Goal: Book appointment/travel/reservation

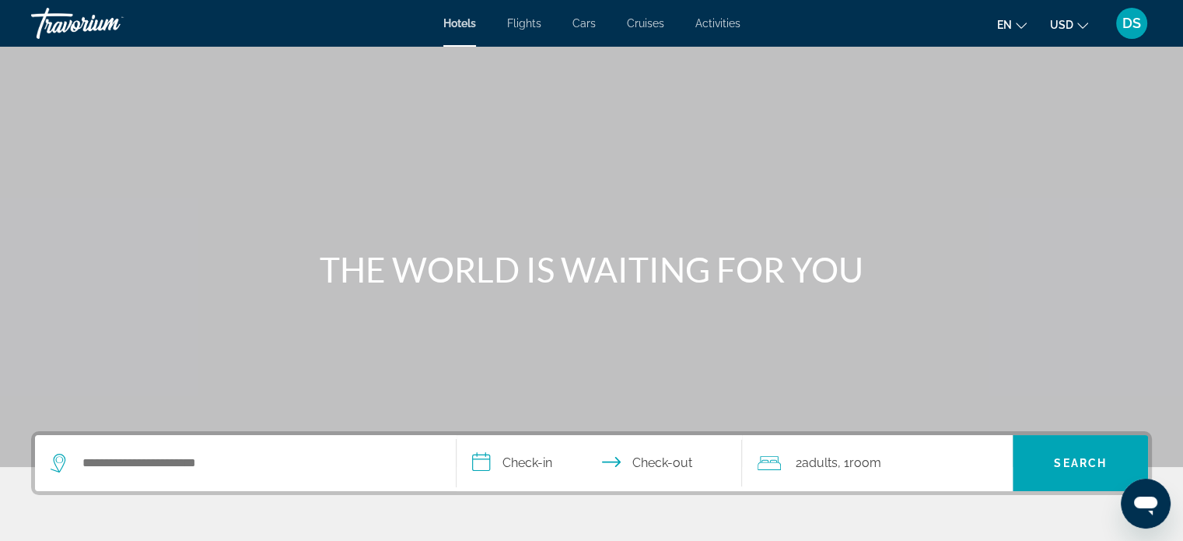
scroll to position [156, 0]
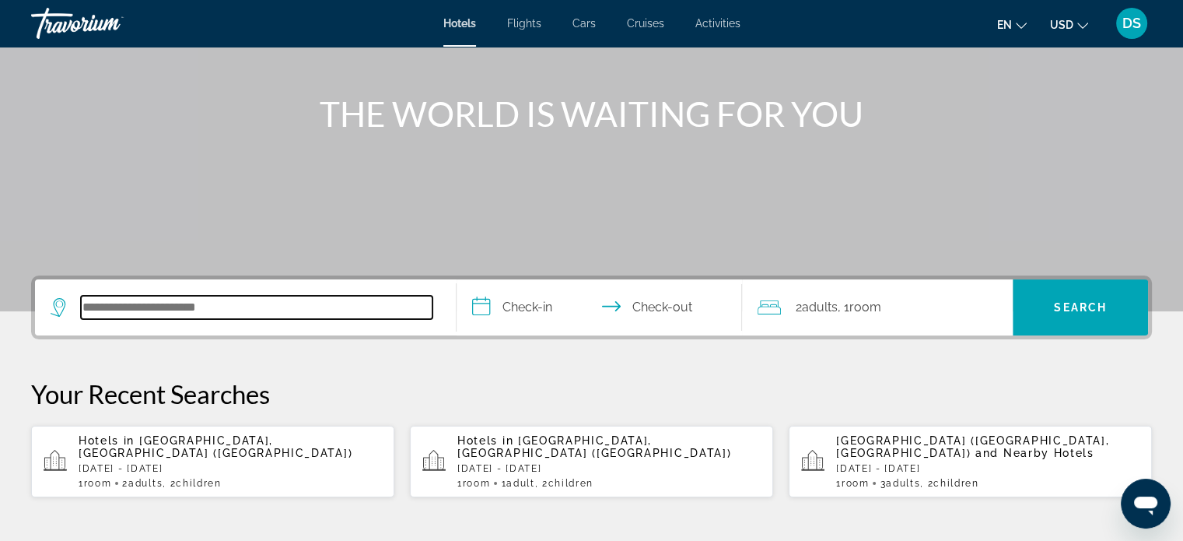
click at [236, 311] on input "Search hotel destination" at bounding box center [257, 307] width 352 height 23
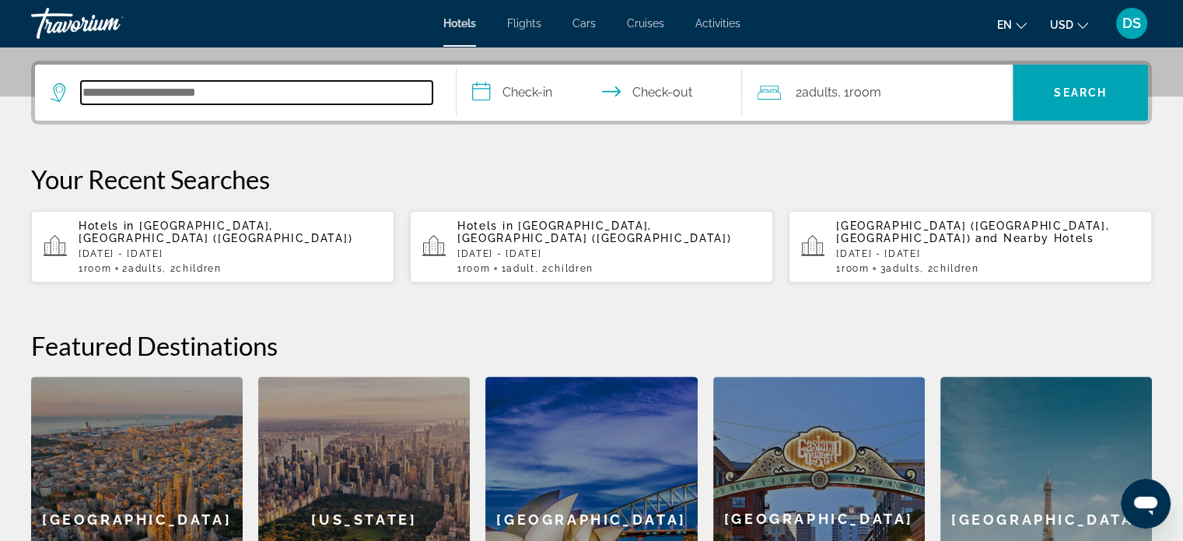
scroll to position [380, 0]
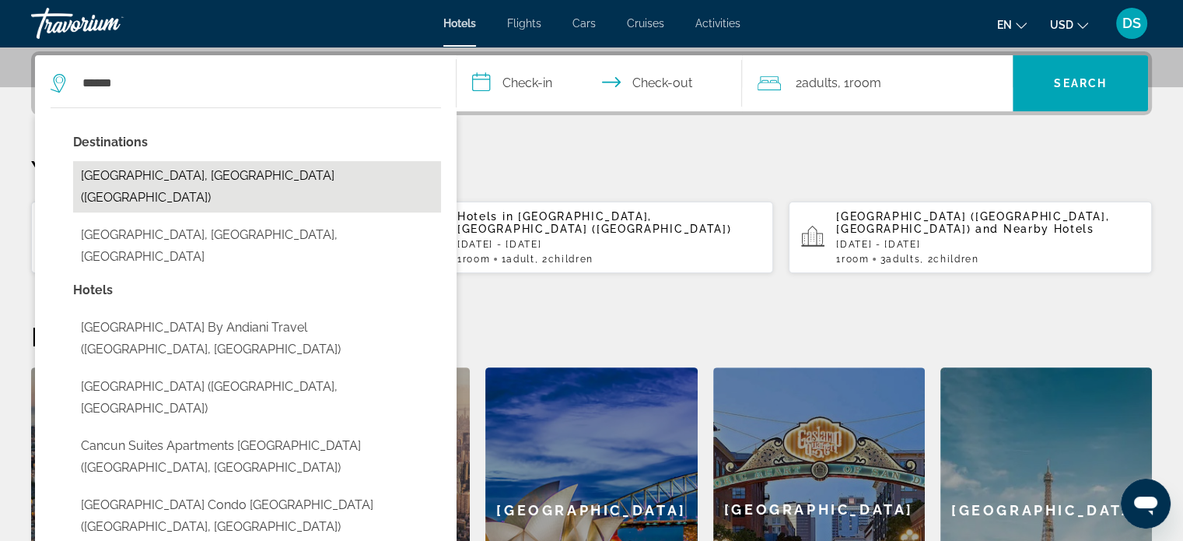
click at [179, 173] on button "[GEOGRAPHIC_DATA], [GEOGRAPHIC_DATA] ([GEOGRAPHIC_DATA])" at bounding box center [257, 186] width 368 height 51
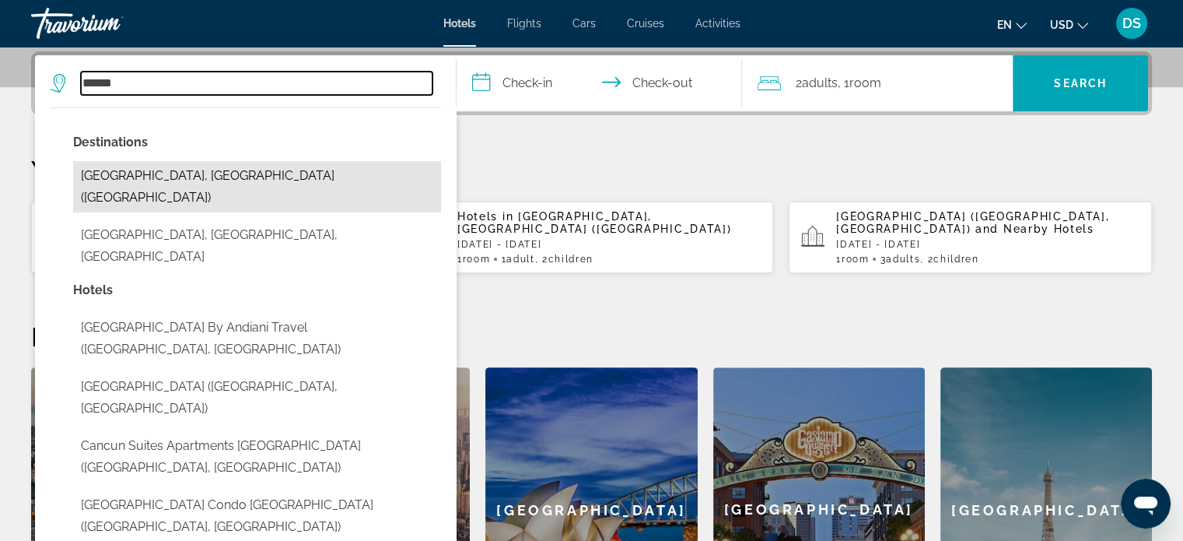
type input "**********"
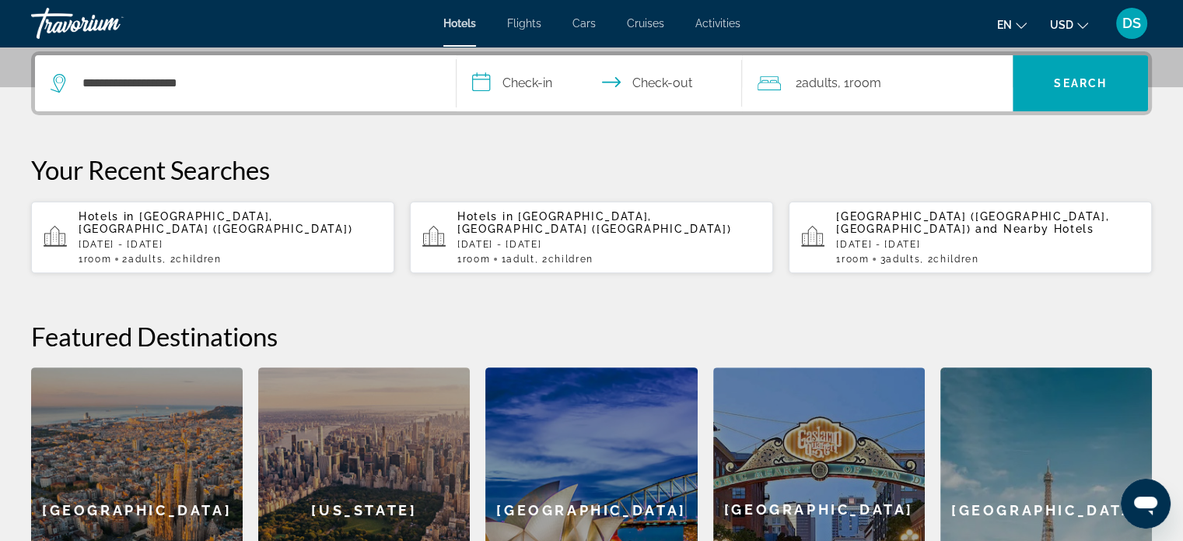
click at [551, 79] on input "**********" at bounding box center [603, 85] width 292 height 61
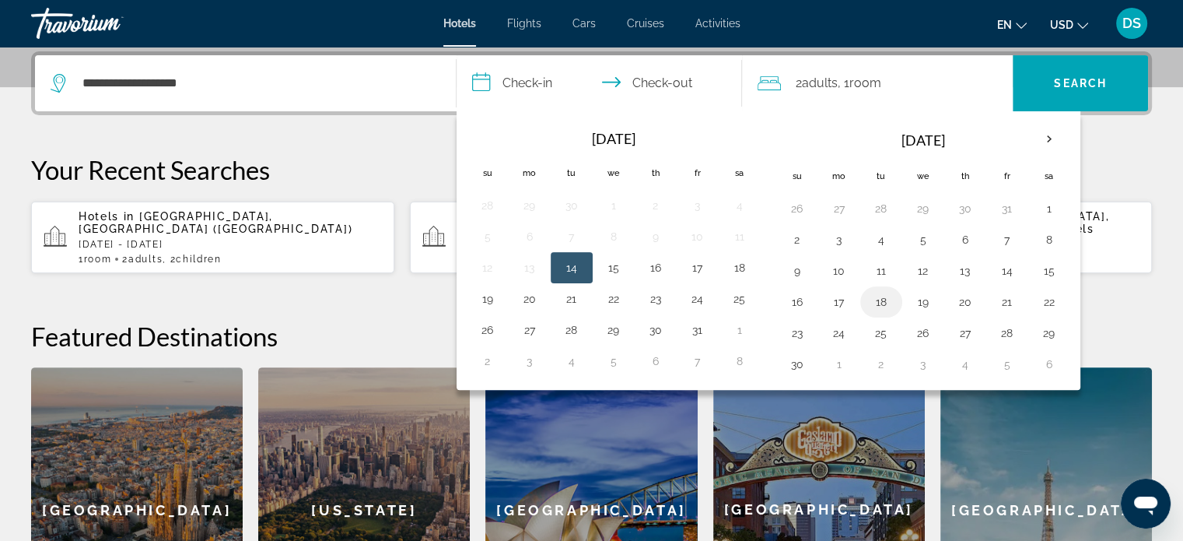
click at [877, 298] on button "18" at bounding box center [881, 302] width 25 height 22
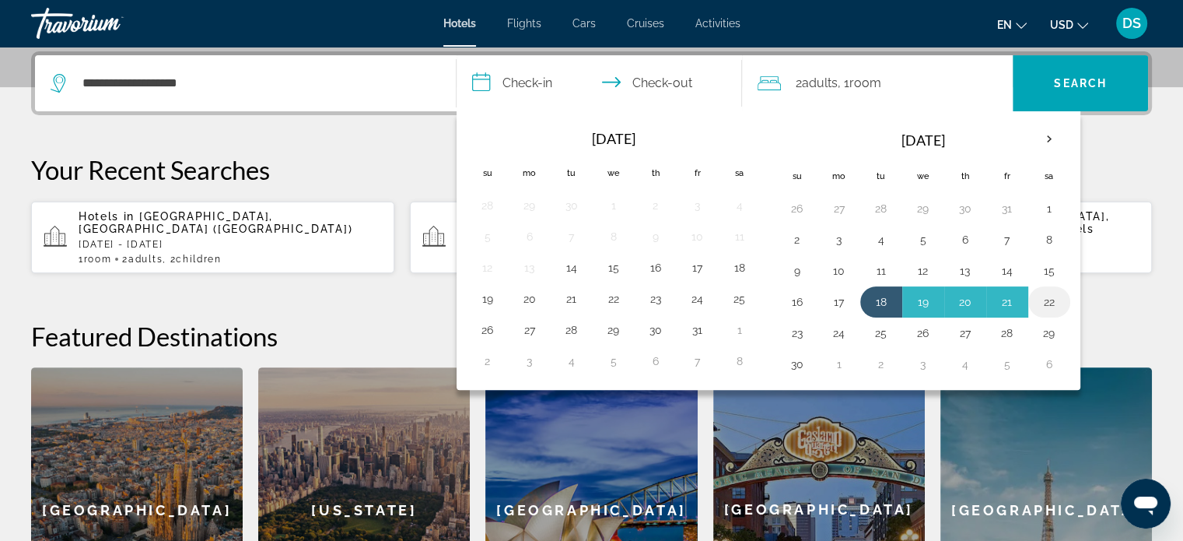
click at [1055, 301] on button "22" at bounding box center [1049, 302] width 25 height 22
type input "**********"
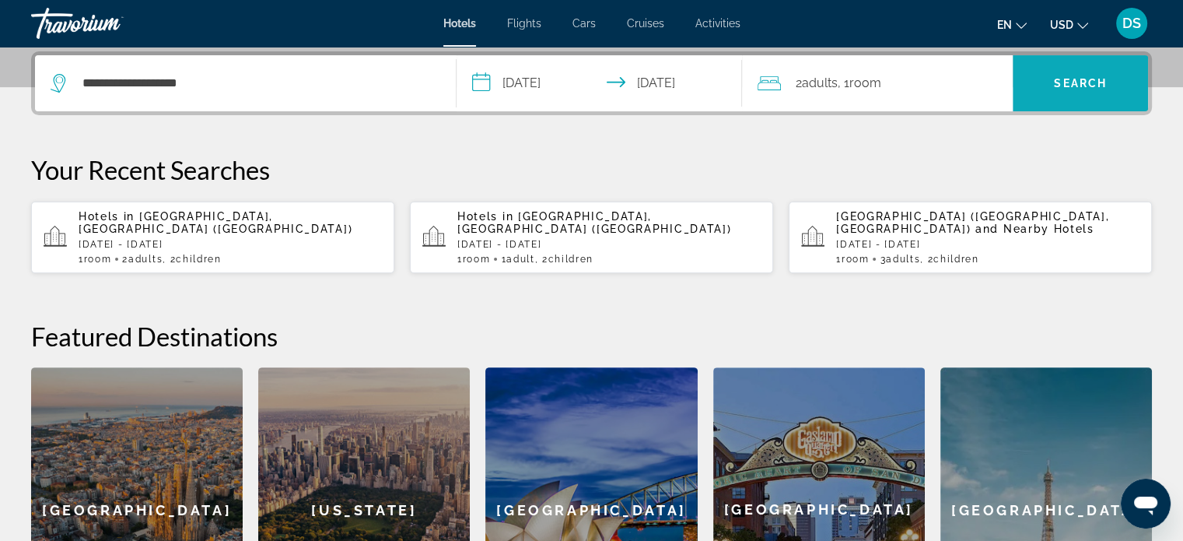
click at [1073, 83] on span "Search" at bounding box center [1080, 83] width 53 height 12
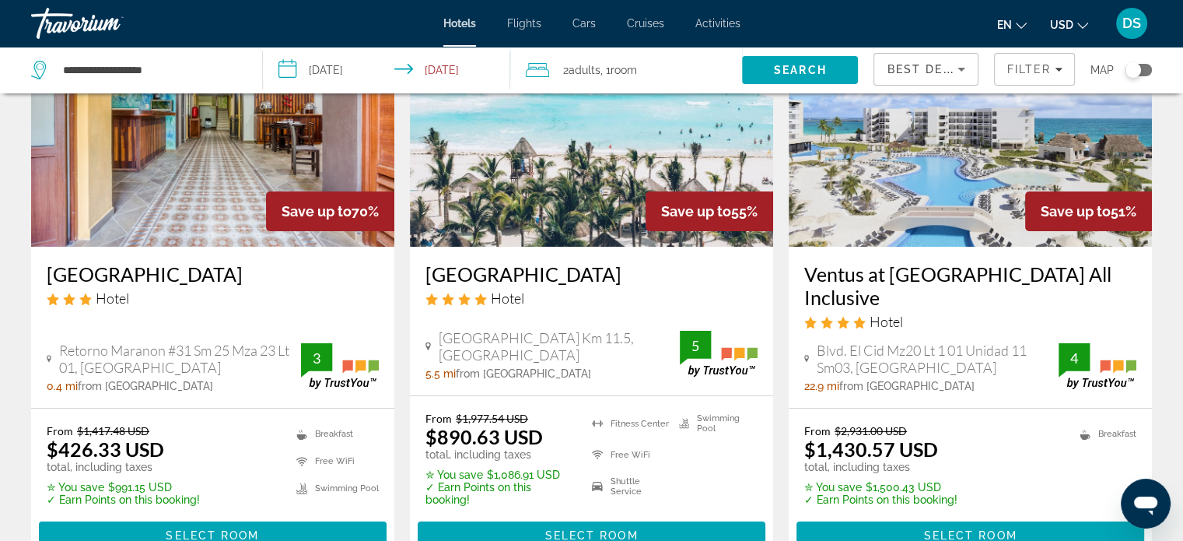
scroll to position [156, 0]
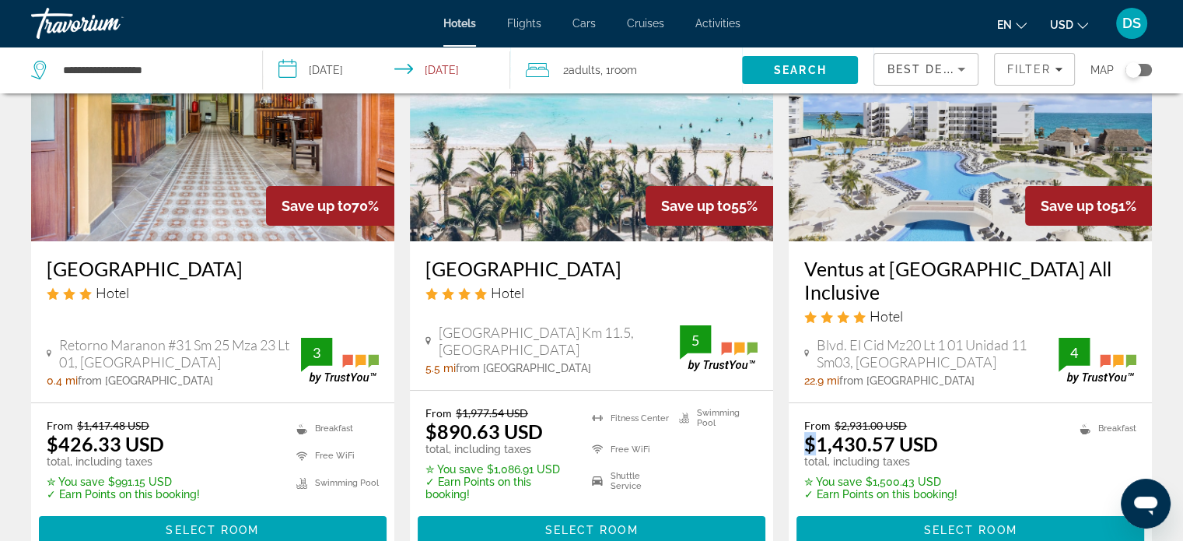
drag, startPoint x: 818, startPoint y: 442, endPoint x: 940, endPoint y: 429, distance: 122.0
click at [940, 429] on div "From $2,931.00 USD $1,430.57 USD total, including taxes" at bounding box center [880, 442] width 153 height 49
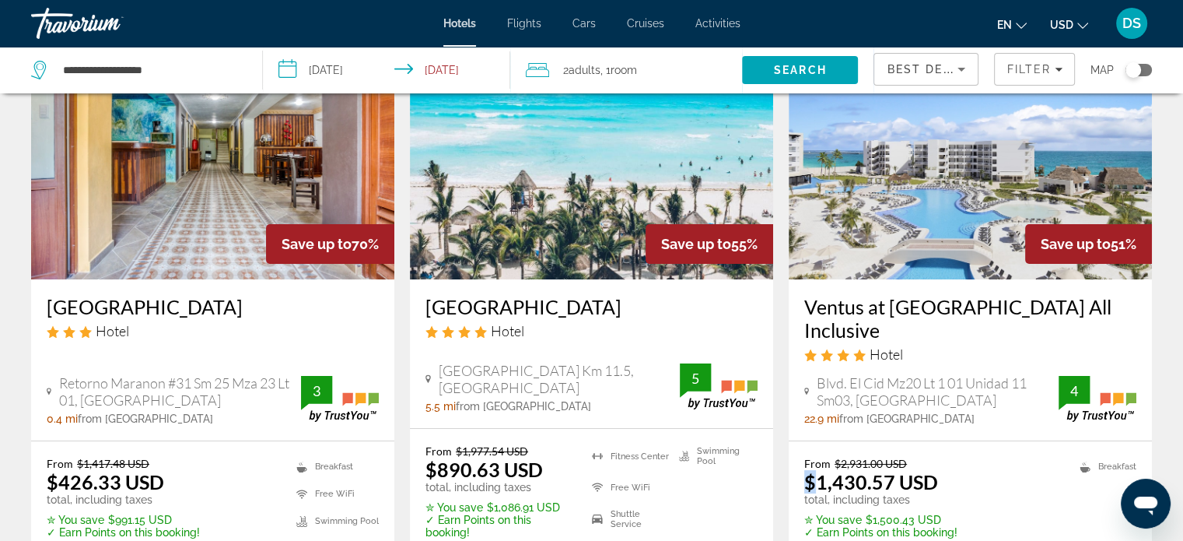
scroll to position [0, 0]
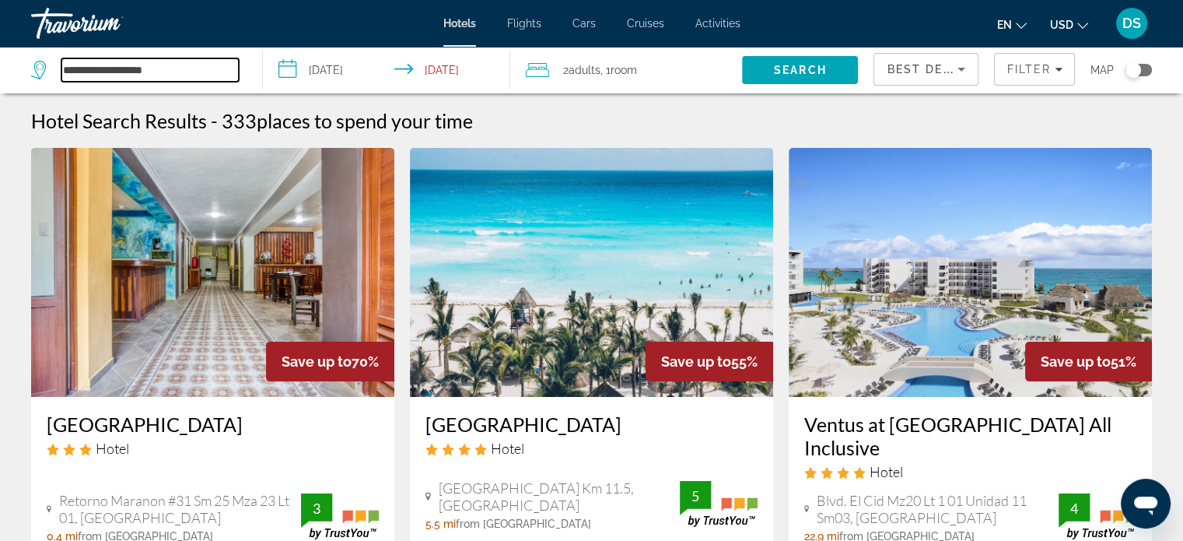
click at [136, 71] on input "**********" at bounding box center [149, 69] width 177 height 23
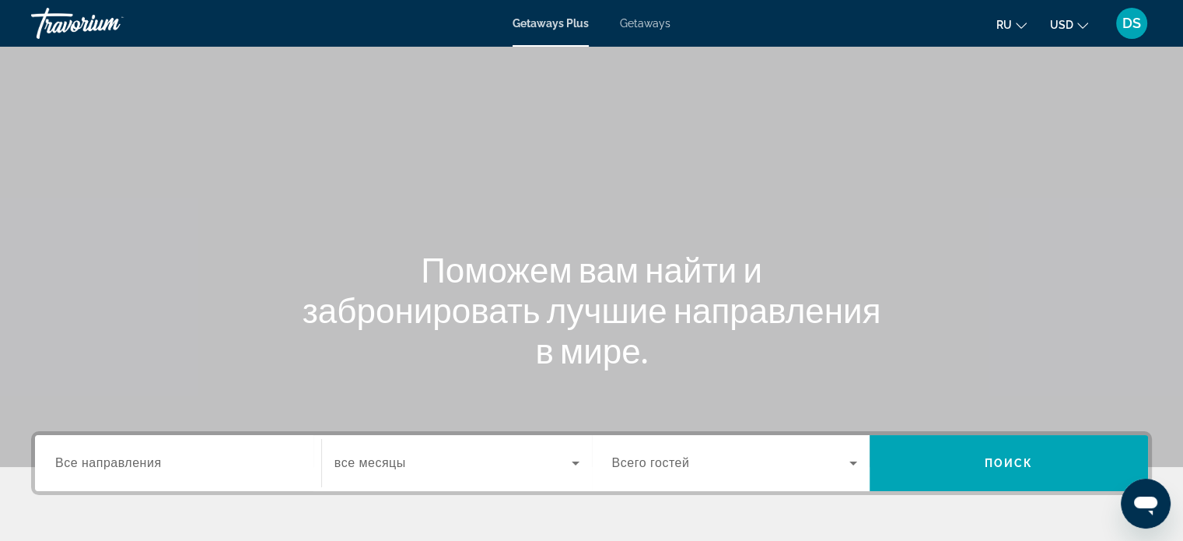
drag, startPoint x: 638, startPoint y: 19, endPoint x: 649, endPoint y: 102, distance: 83.2
click at [638, 19] on span "Getaways" at bounding box center [645, 23] width 51 height 12
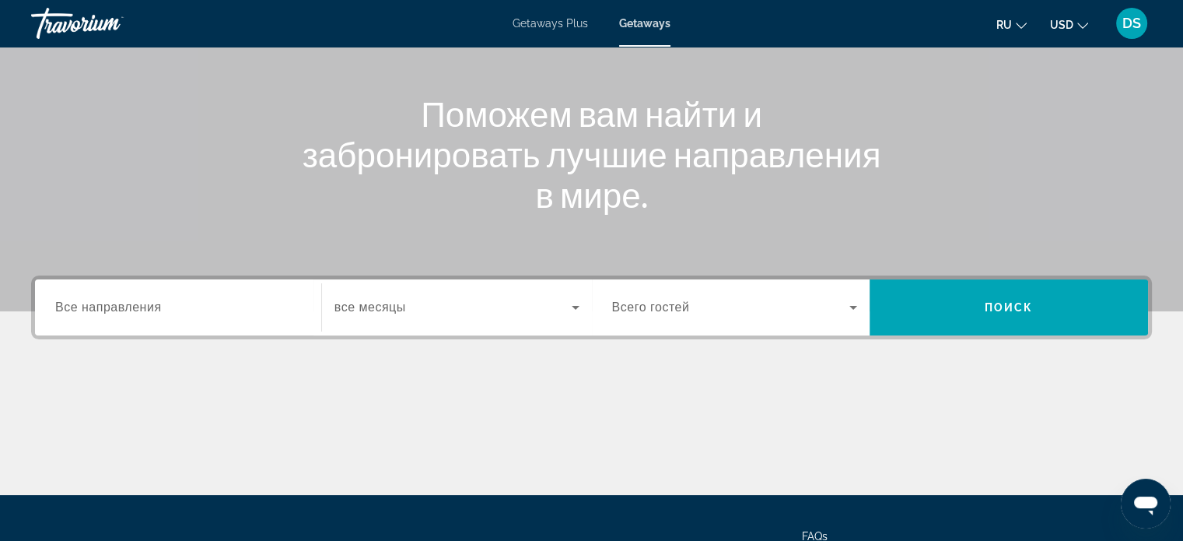
click at [128, 312] on span "Все направления" at bounding box center [108, 306] width 107 height 13
click at [128, 312] on input "Destination Все направления" at bounding box center [178, 308] width 246 height 19
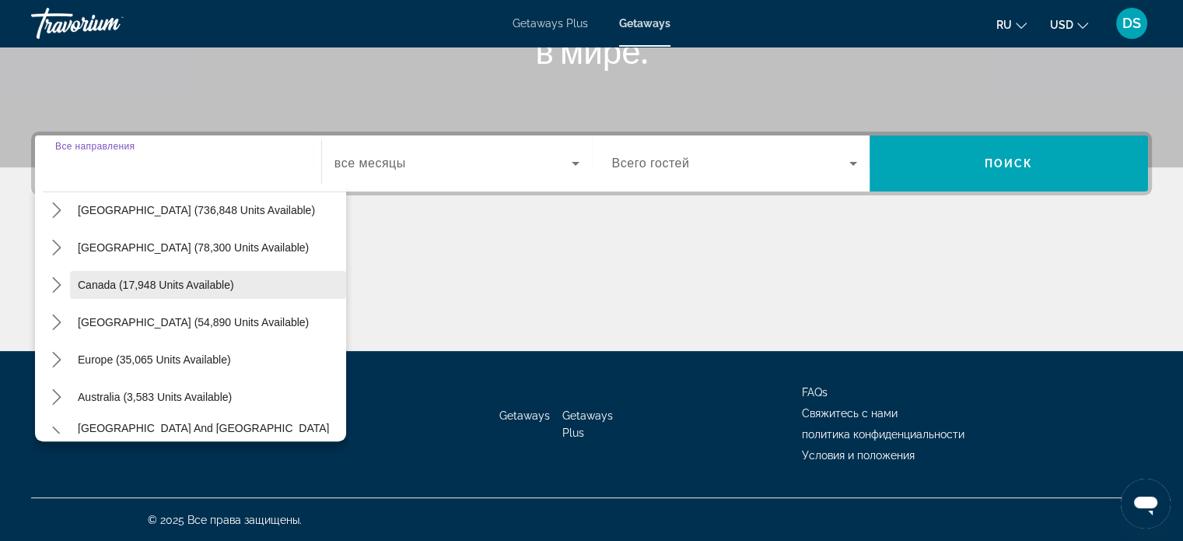
scroll to position [78, 0]
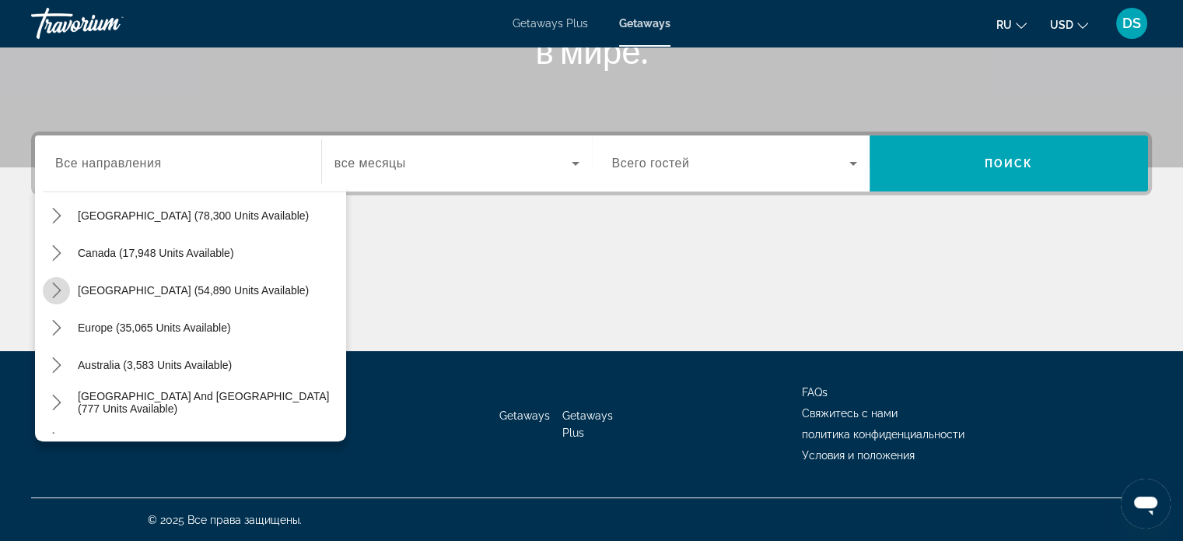
click at [61, 292] on icon "Toggle Caribbean & Atlantic Islands (54,890 units available) submenu" at bounding box center [57, 290] width 16 height 16
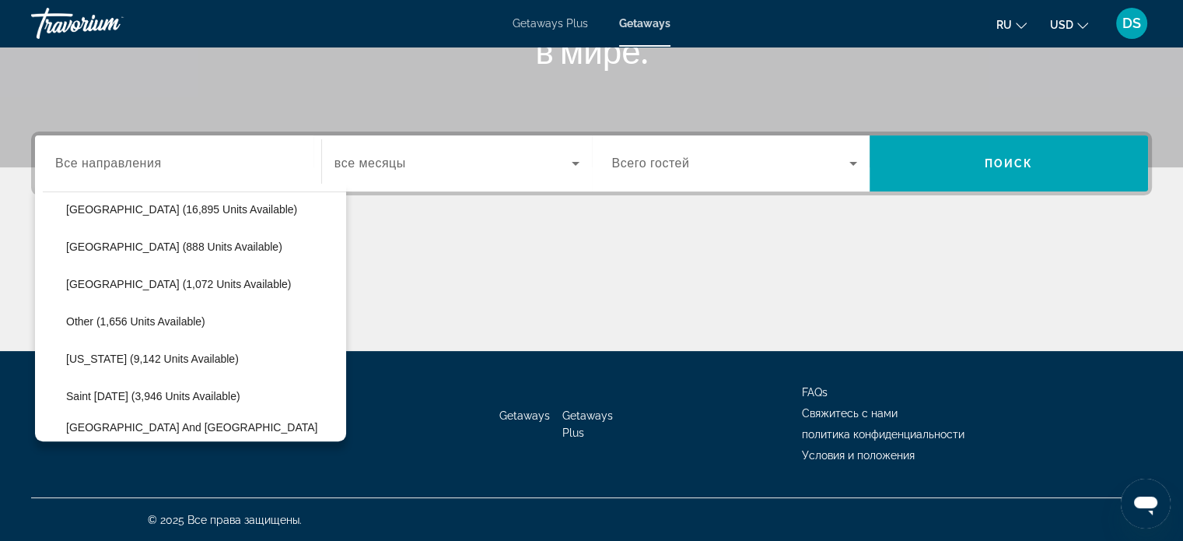
scroll to position [313, 0]
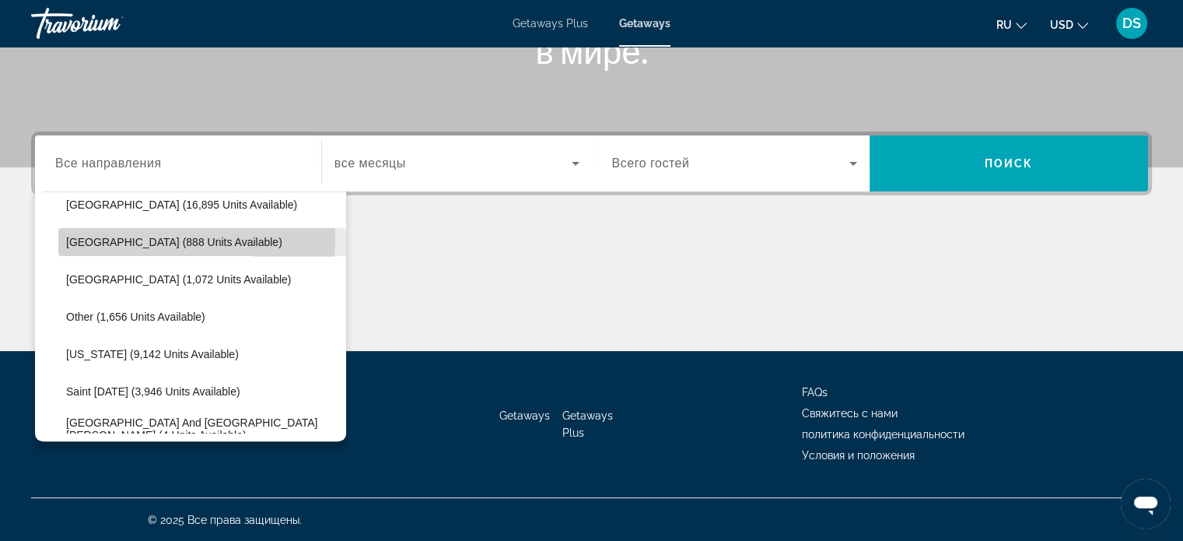
click at [96, 236] on span "Dominican Republic (888 units available)" at bounding box center [174, 242] width 216 height 12
type input "**********"
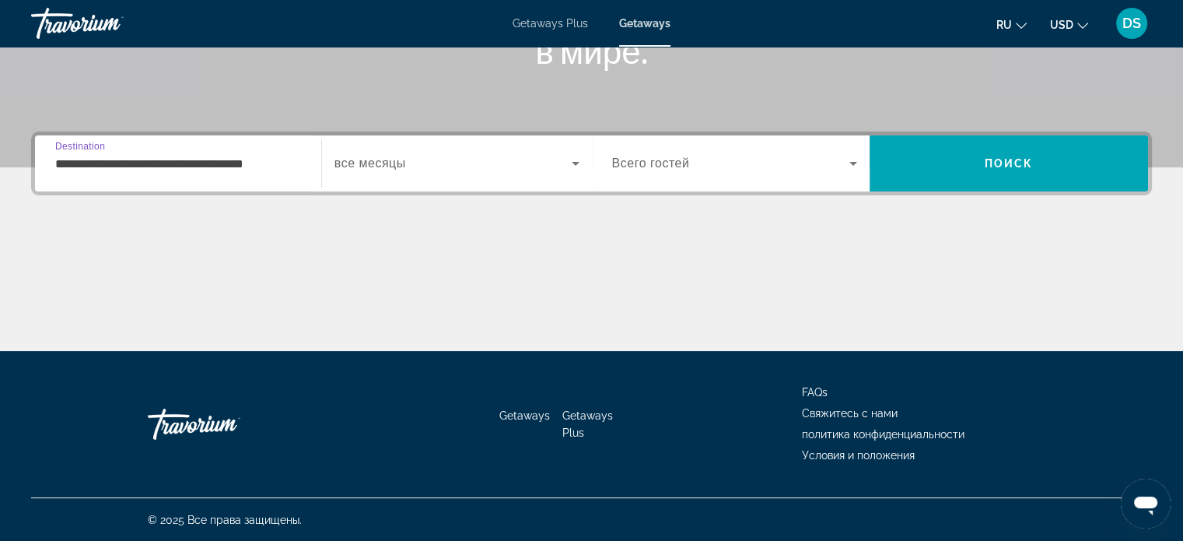
scroll to position [144, 0]
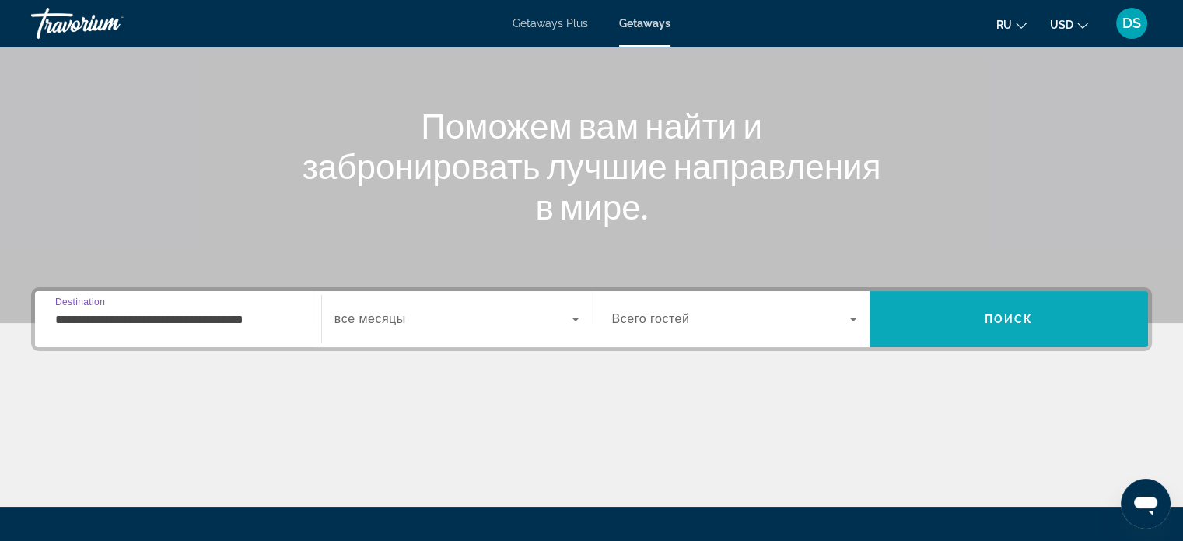
click at [968, 320] on span "Search" at bounding box center [1009, 318] width 278 height 37
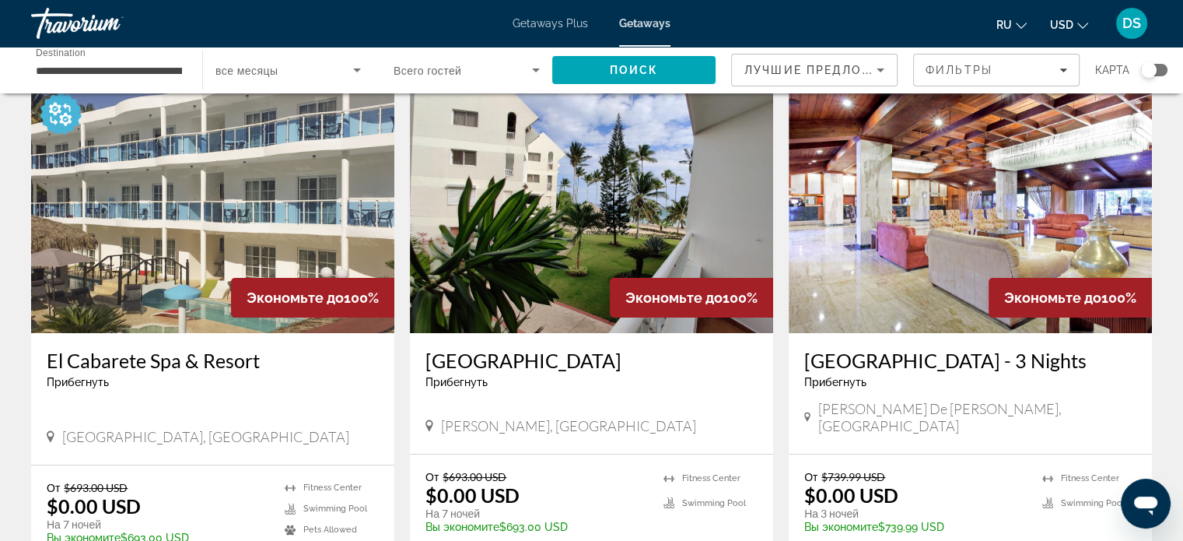
scroll to position [156, 0]
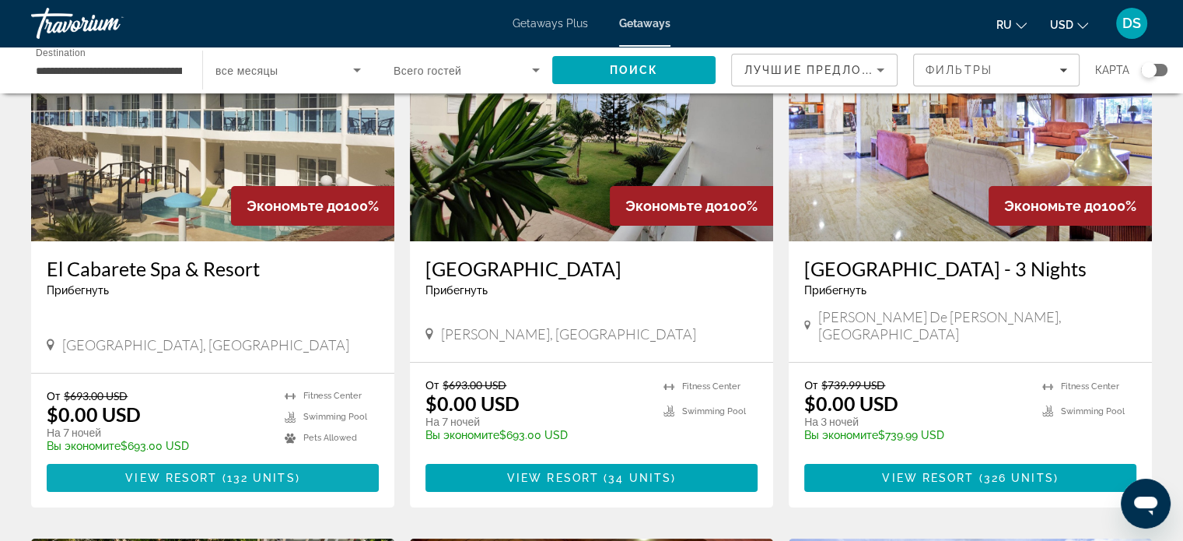
click at [205, 482] on span "View Resort" at bounding box center [171, 477] width 92 height 12
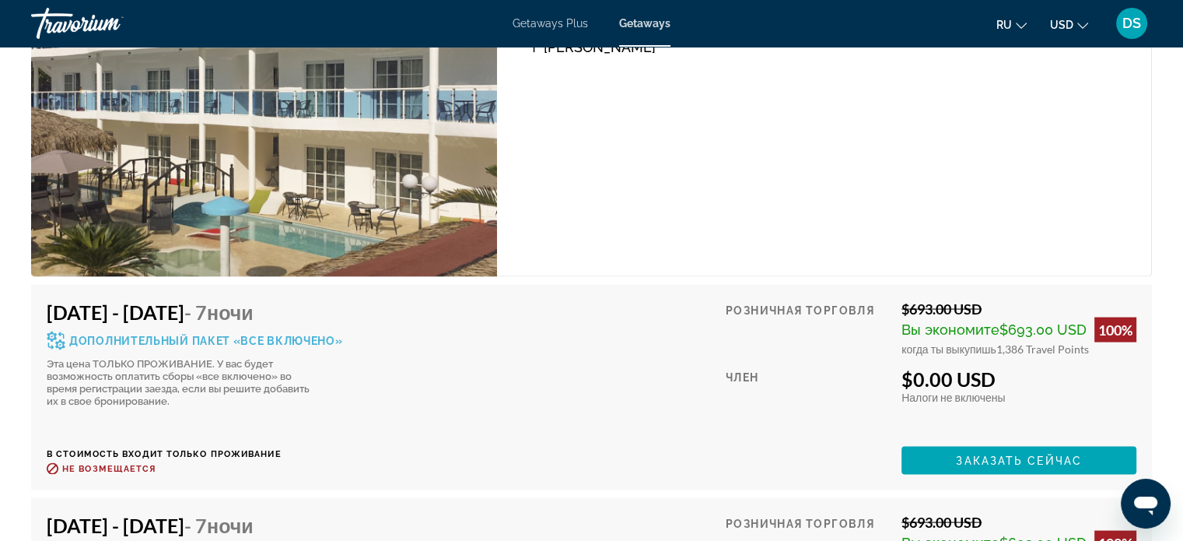
scroll to position [3089, 0]
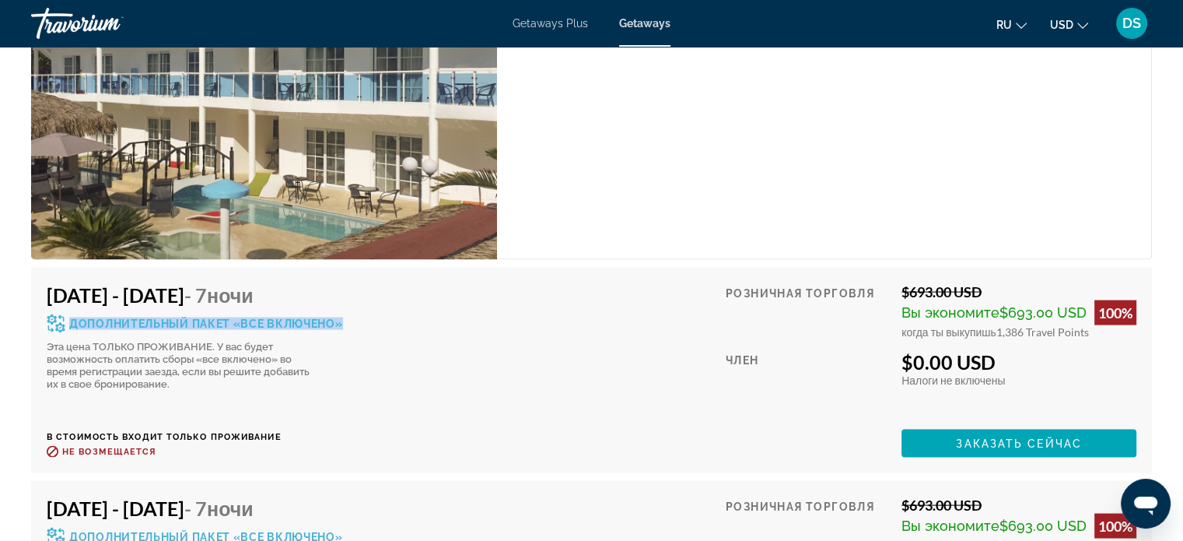
drag, startPoint x: 72, startPoint y: 303, endPoint x: 342, endPoint y: 310, distance: 270.0
click at [342, 314] on div "Дополнительный пакет «все включено»" at bounding box center [195, 323] width 296 height 19
click at [418, 346] on div "Oct 18, 2025 - Oct 25, 2025 - 7 ночи Дополнительный пакет «все включено» Эта це…" at bounding box center [592, 370] width 1090 height 174
drag, startPoint x: 996, startPoint y: 312, endPoint x: 1030, endPoint y: 311, distance: 34.2
click at [1030, 325] on span "1,386 Travel Points" at bounding box center [1042, 331] width 93 height 13
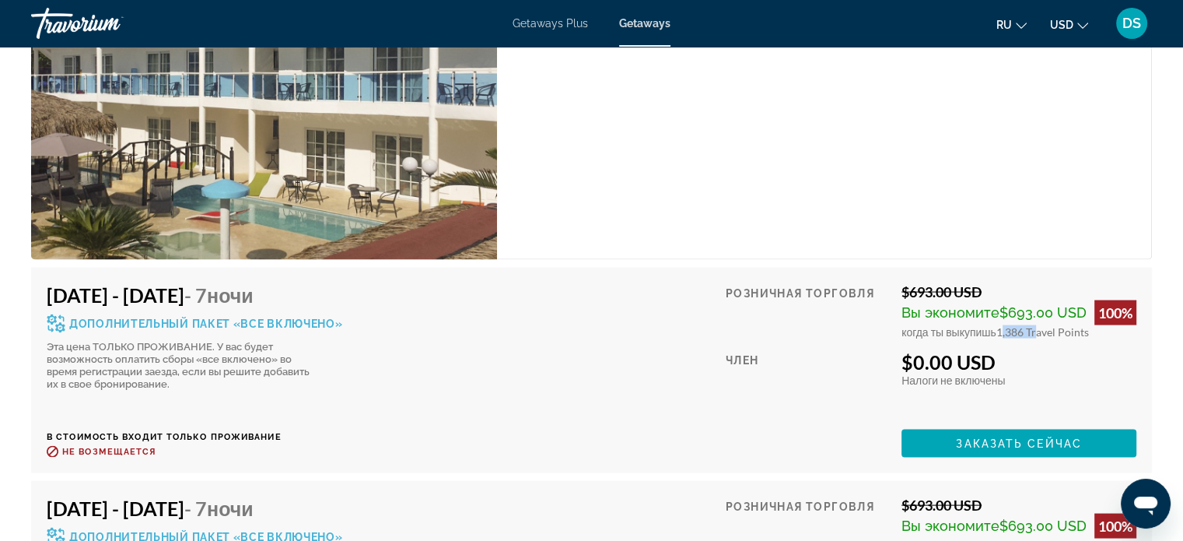
drag, startPoint x: 912, startPoint y: 342, endPoint x: 1027, endPoint y: 348, distance: 116.0
click at [1027, 350] on div "$0.00 USD" at bounding box center [1018, 361] width 235 height 23
drag, startPoint x: 996, startPoint y: 311, endPoint x: 1027, endPoint y: 310, distance: 30.3
click at [1027, 325] on span "1,386 Travel Points" at bounding box center [1042, 331] width 93 height 13
click at [1037, 380] on div "Розничная торговля $693.00 USD Вы экономите $693.00 USD 100% когда ты выкупишь …" at bounding box center [931, 370] width 411 height 174
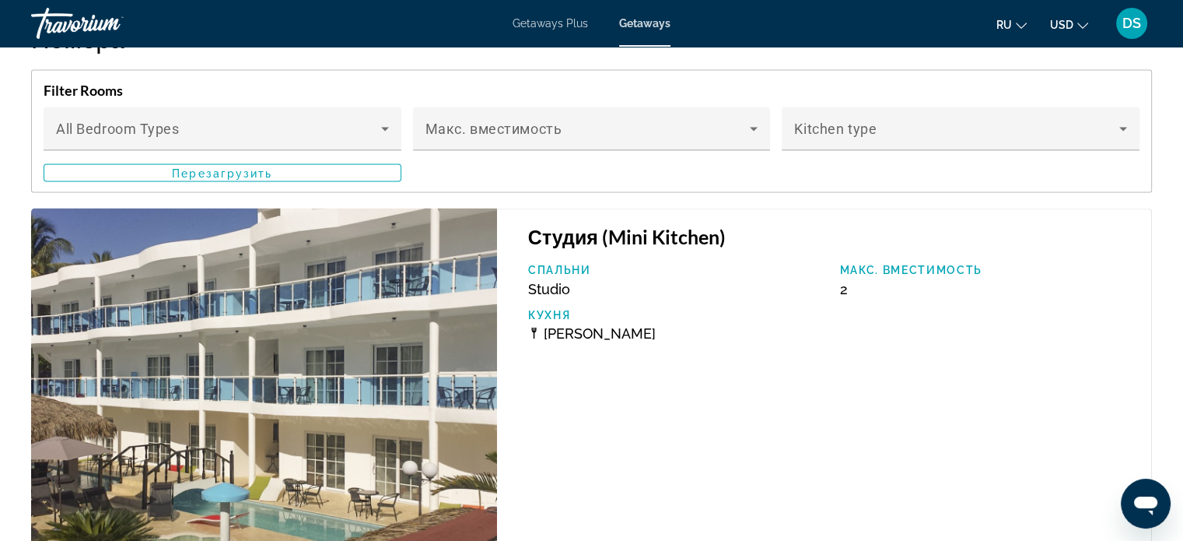
scroll to position [2934, 0]
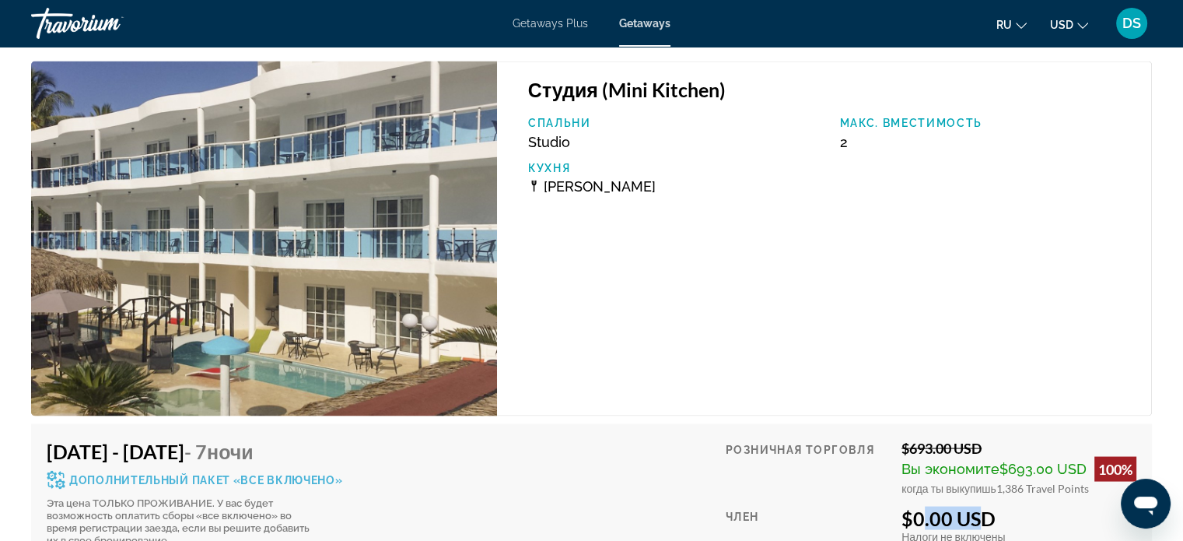
drag, startPoint x: 912, startPoint y: 499, endPoint x: 968, endPoint y: 497, distance: 55.2
click at [968, 506] on div "$0.00 USD" at bounding box center [1018, 517] width 235 height 23
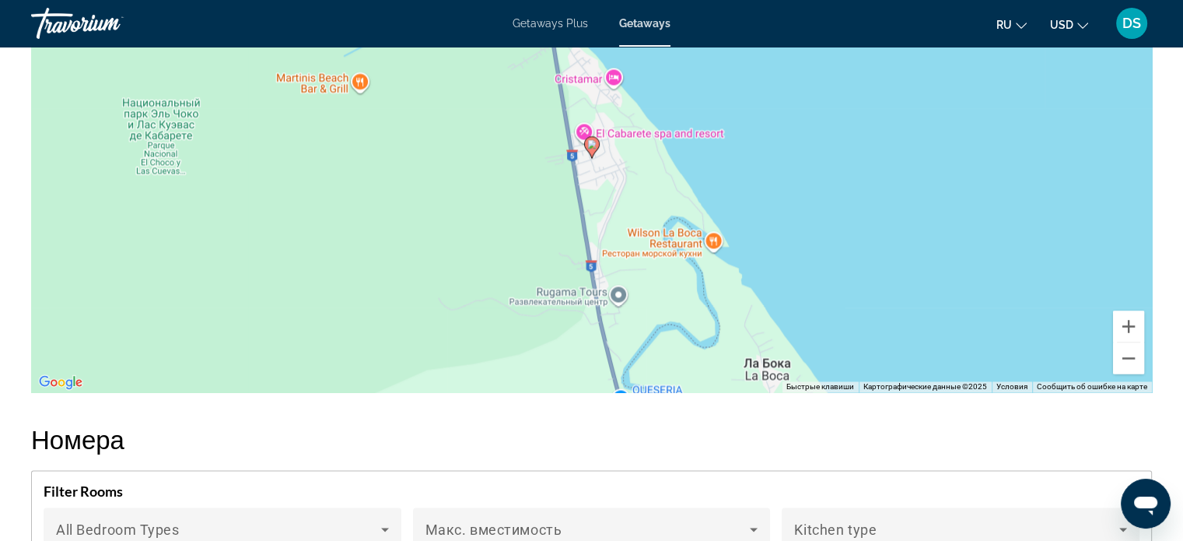
scroll to position [2311, 0]
